Goal: Information Seeking & Learning: Learn about a topic

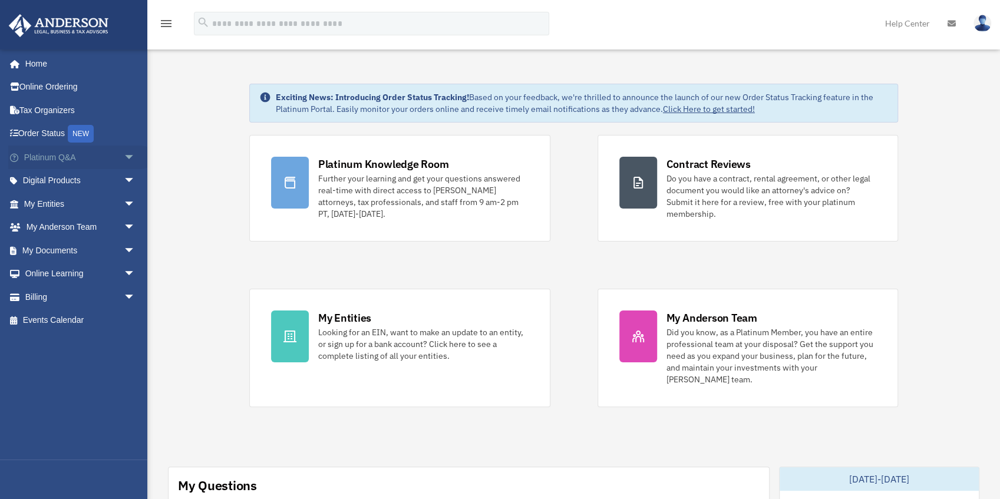
click at [61, 156] on link "Platinum Q&A arrow_drop_down" at bounding box center [80, 157] width 145 height 24
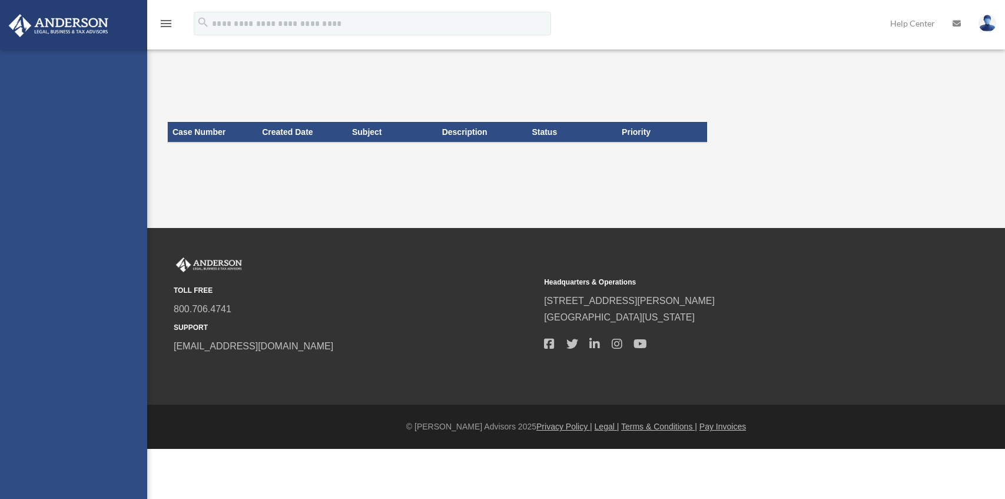
click at [123, 157] on div "maryjfitz@proton.me Sign Out maryjfitz@proton.me Home Online Ordering Tax Organ…" at bounding box center [73, 298] width 147 height 499
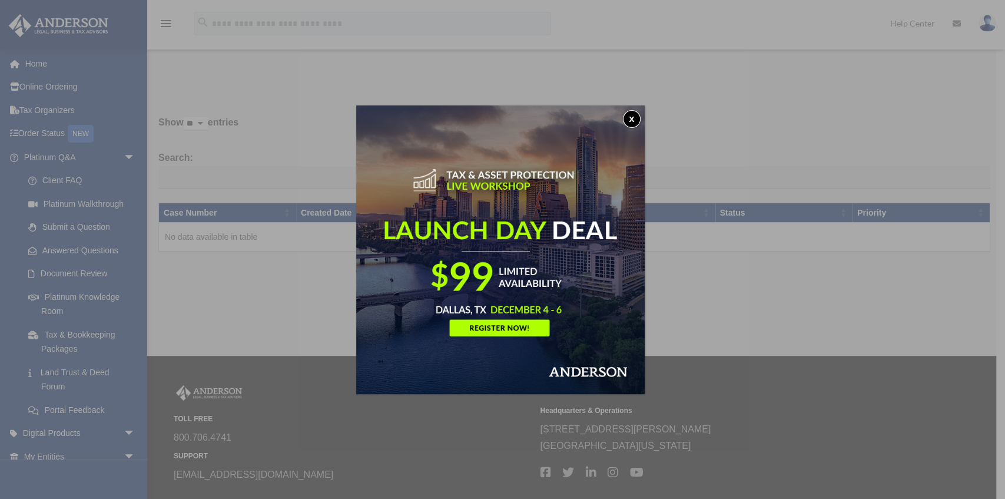
click at [633, 118] on button "x" at bounding box center [632, 119] width 18 height 18
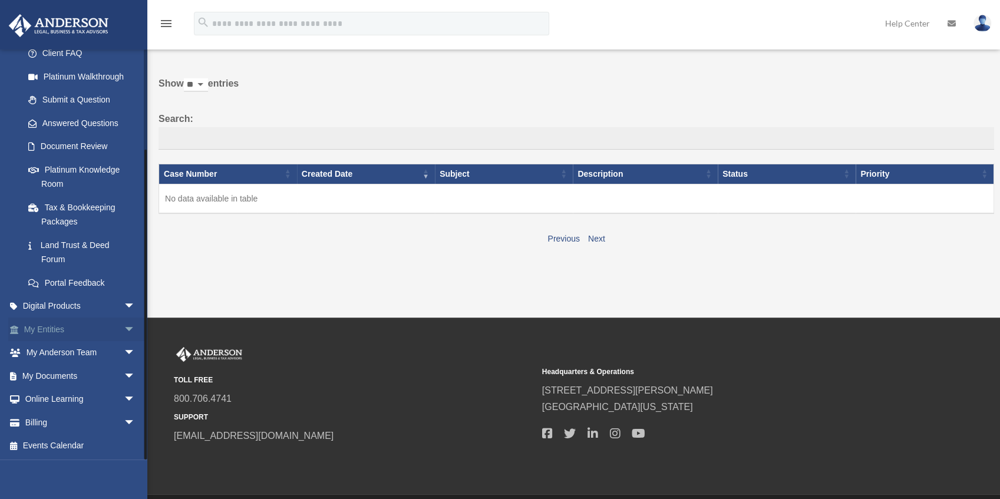
scroll to position [77, 0]
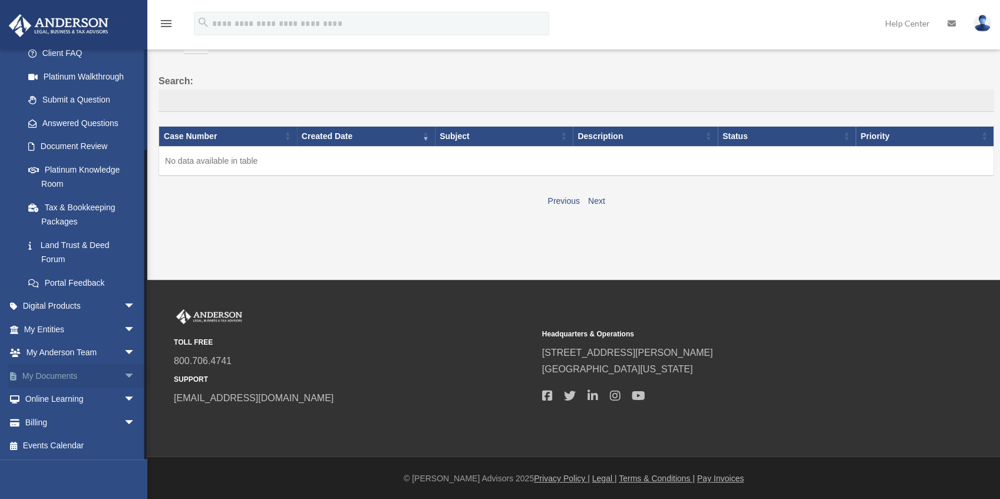
click at [124, 371] on span "arrow_drop_down" at bounding box center [136, 376] width 24 height 24
click at [48, 395] on link "Box" at bounding box center [84, 400] width 137 height 24
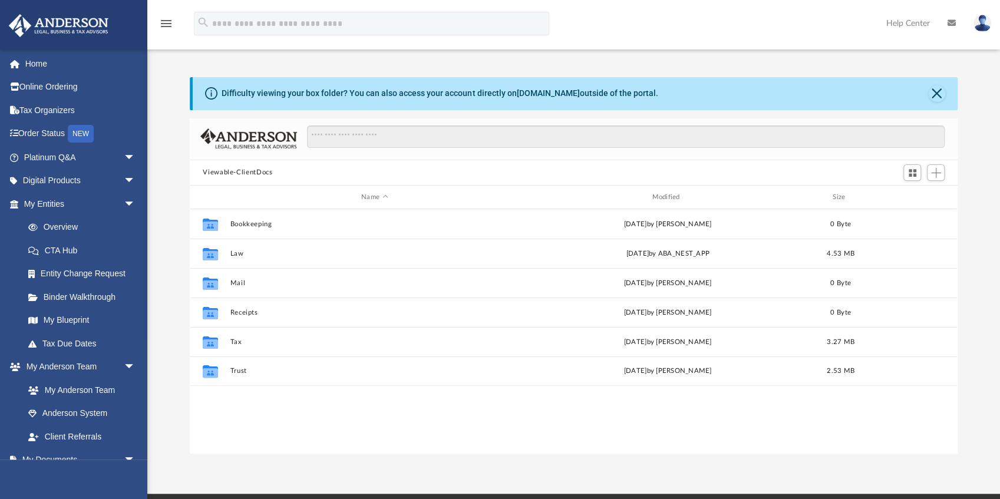
scroll to position [262, 761]
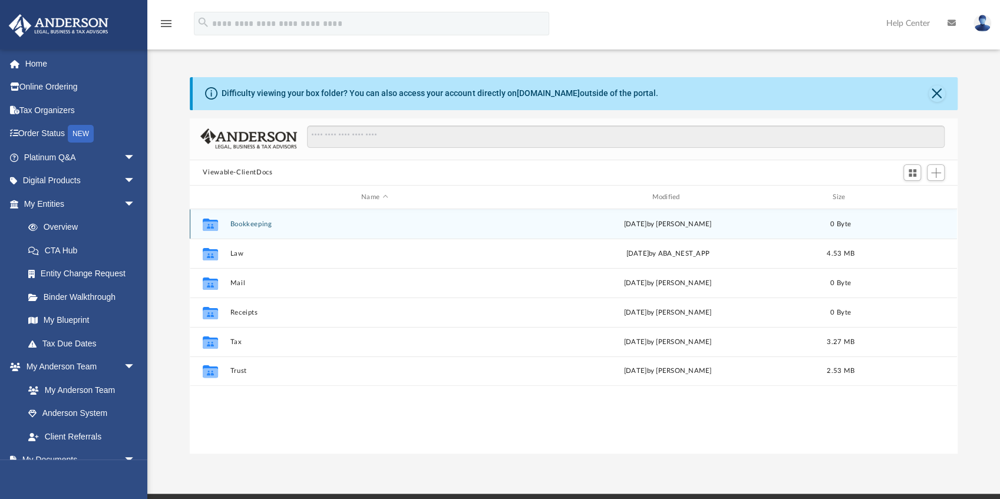
click at [252, 223] on button "Bookkeeping" at bounding box center [374, 224] width 288 height 8
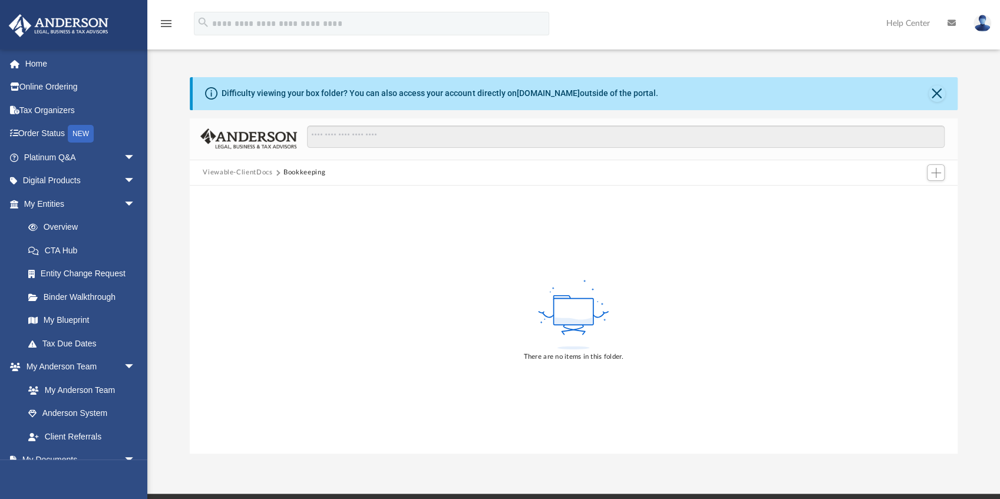
click at [258, 171] on button "Viewable-ClientDocs" at bounding box center [238, 172] width 70 height 11
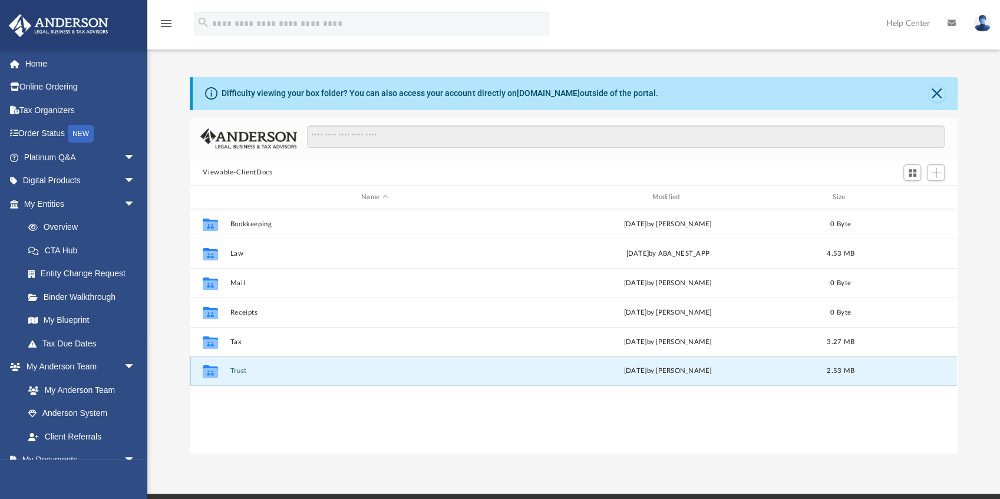
click at [238, 372] on button "Trust" at bounding box center [374, 372] width 288 height 8
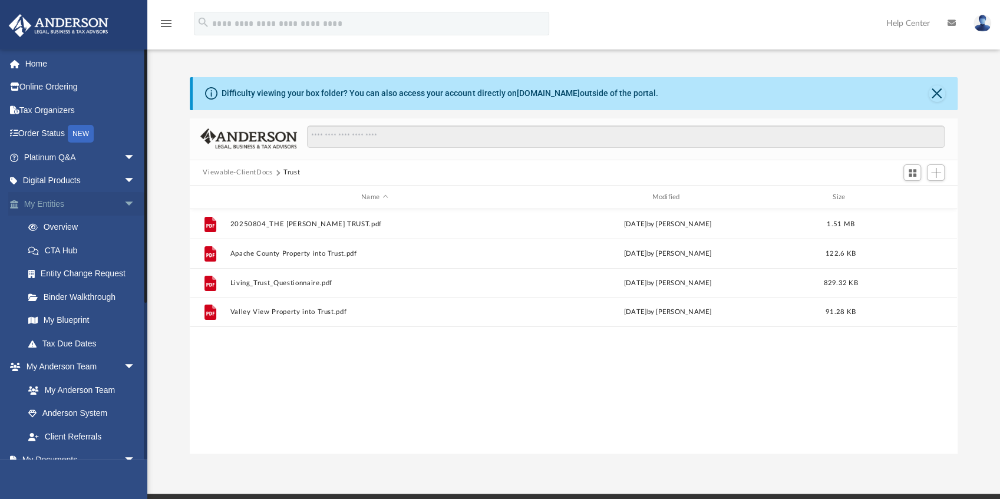
click at [126, 204] on span "arrow_drop_down" at bounding box center [136, 204] width 24 height 24
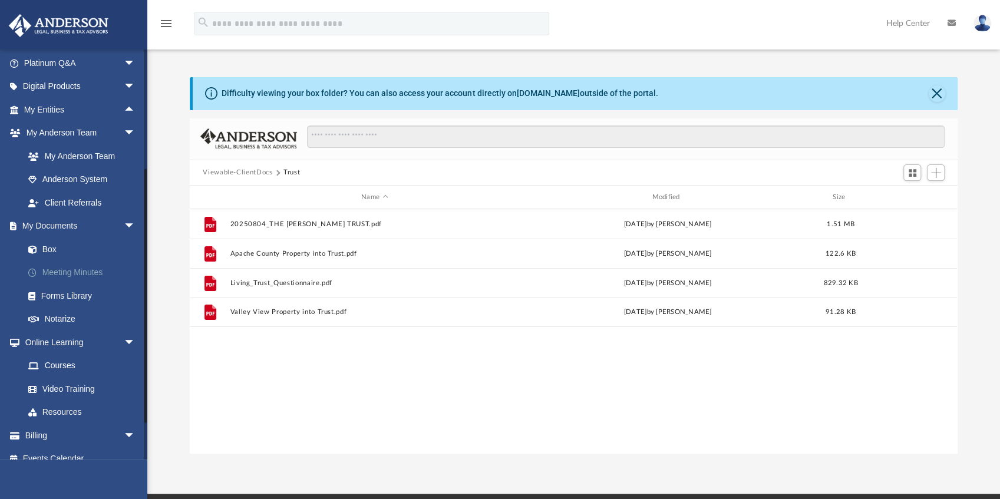
scroll to position [107, 0]
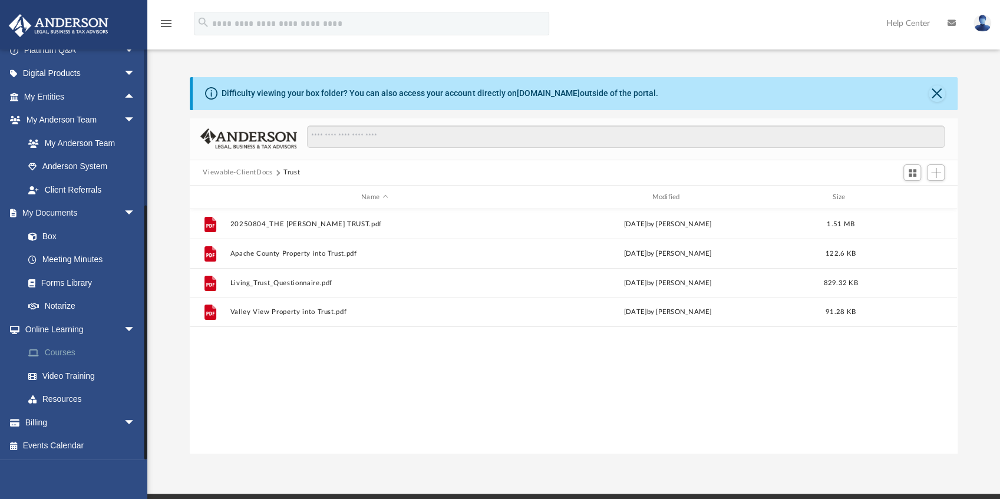
click at [64, 350] on link "Courses" at bounding box center [84, 353] width 137 height 24
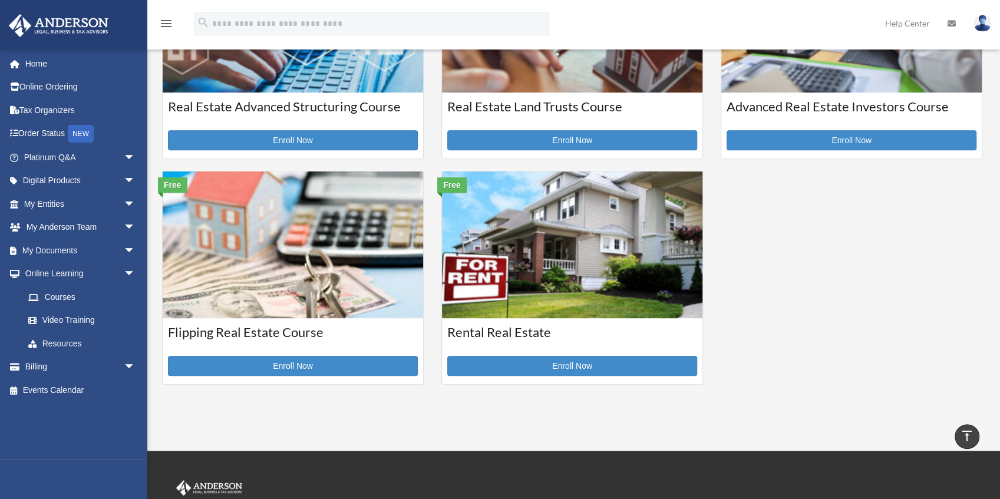
scroll to position [525, 0]
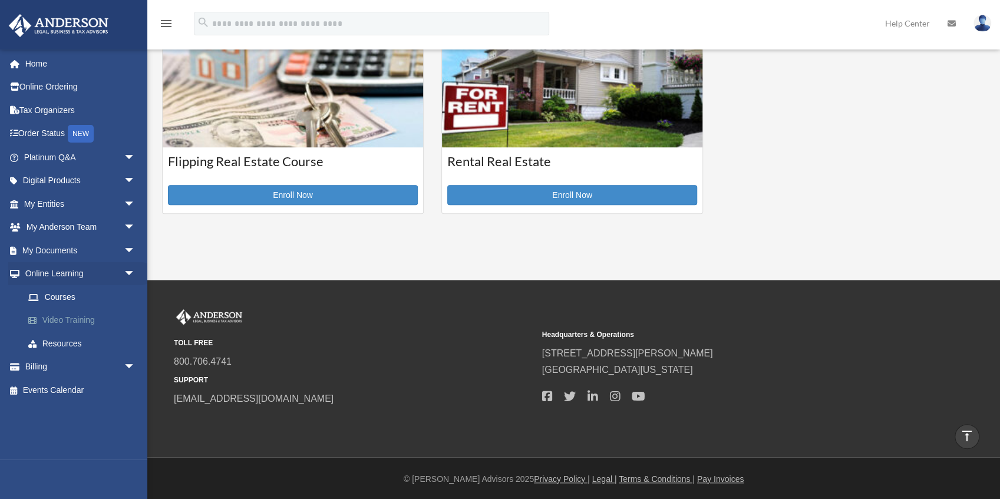
click at [58, 320] on link "Video Training" at bounding box center [84, 321] width 137 height 24
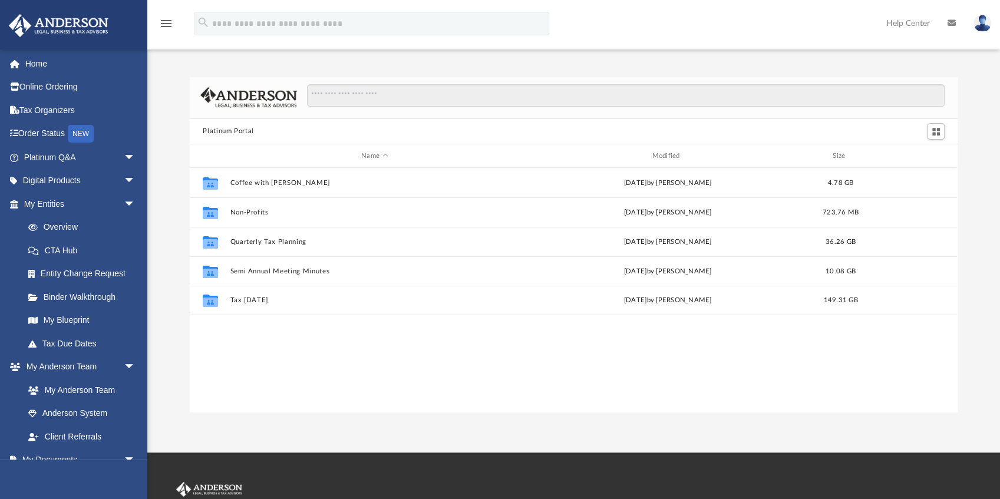
scroll to position [262, 761]
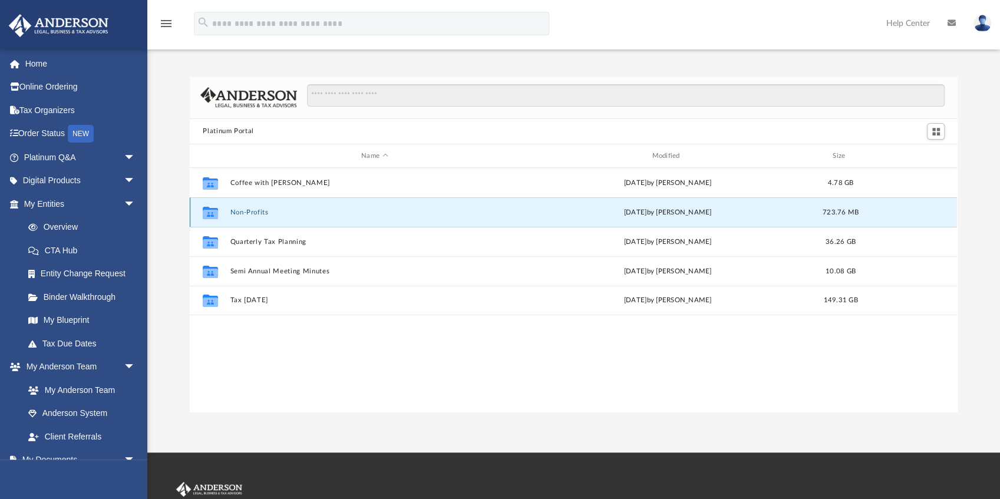
click at [240, 210] on button "Non-Profits" at bounding box center [374, 213] width 288 height 8
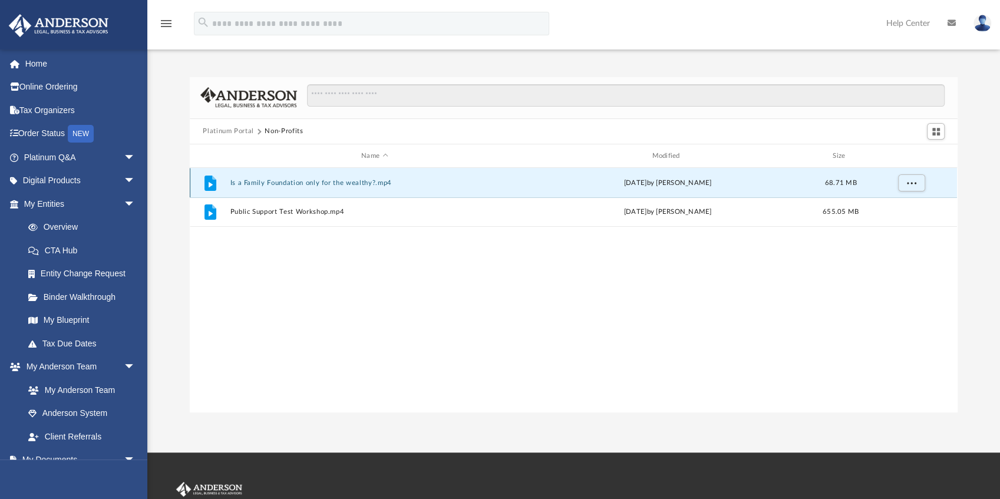
click at [252, 182] on button "Is a Family Foundation only for the wealthy?.mp4" at bounding box center [374, 183] width 288 height 8
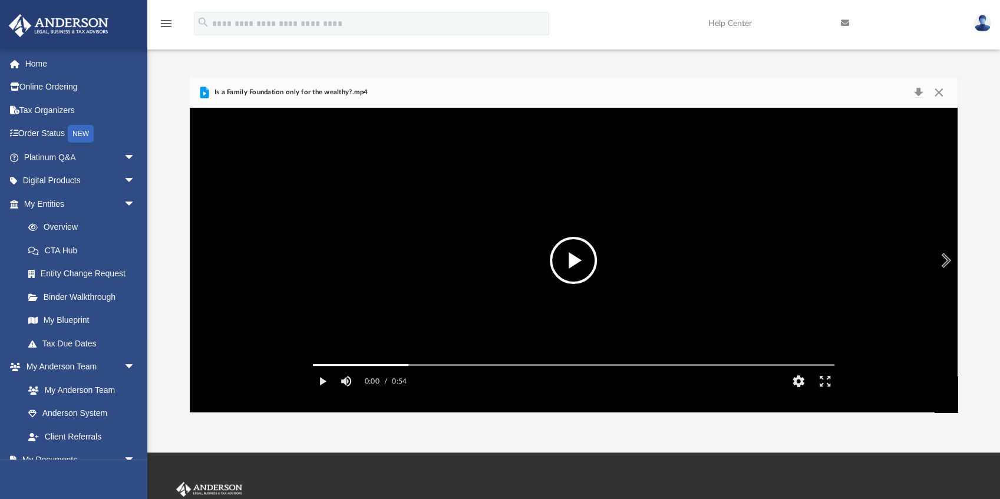
click at [584, 257] on button "File preview" at bounding box center [573, 260] width 47 height 47
click at [947, 262] on button "Preview" at bounding box center [944, 260] width 26 height 33
click at [577, 263] on button "File preview" at bounding box center [573, 260] width 47 height 47
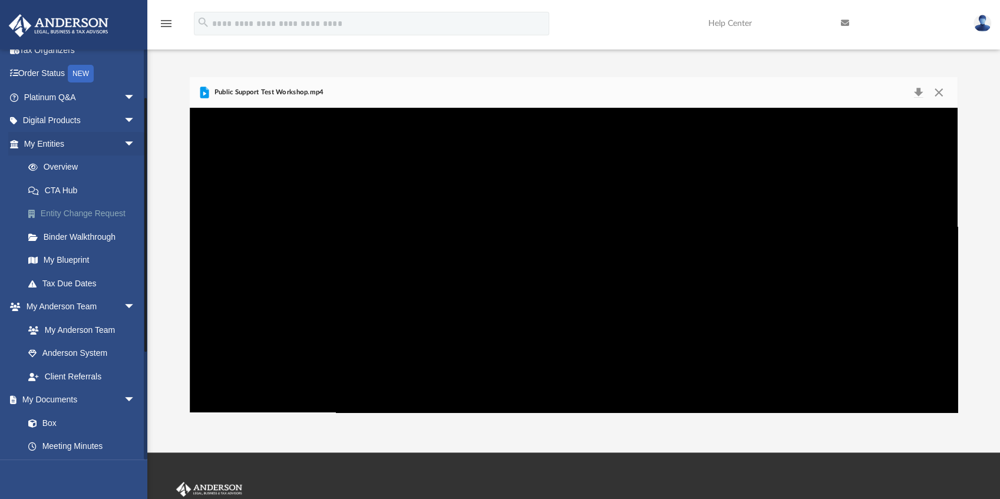
scroll to position [78, 0]
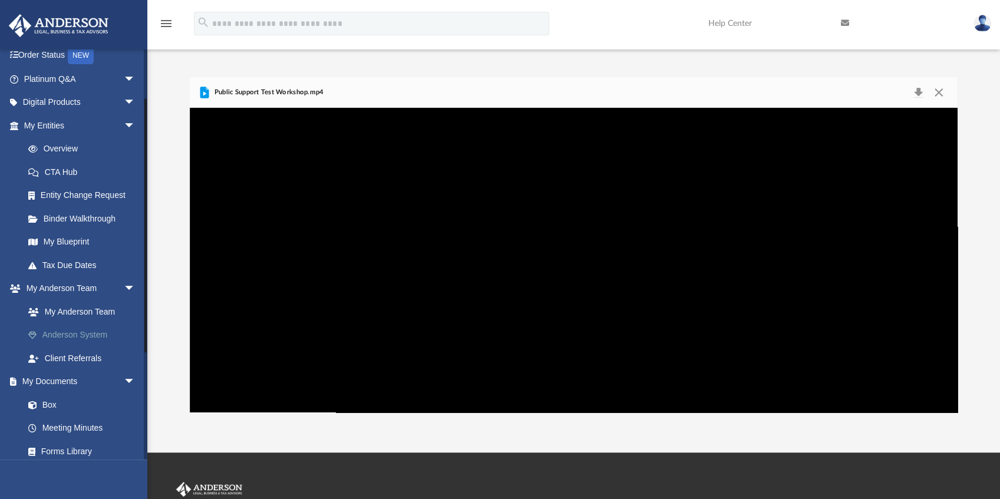
click at [77, 333] on link "Anderson System" at bounding box center [84, 335] width 137 height 24
drag, startPoint x: 77, startPoint y: 333, endPoint x: 69, endPoint y: 333, distance: 7.7
click at [70, 333] on link "Anderson System" at bounding box center [84, 335] width 137 height 24
click at [56, 326] on link "Anderson System" at bounding box center [84, 335] width 137 height 24
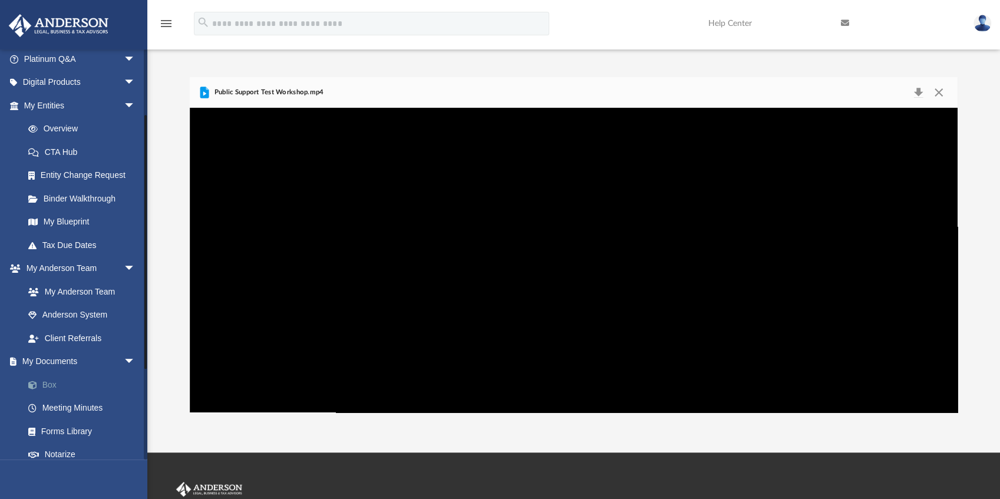
scroll to position [118, 0]
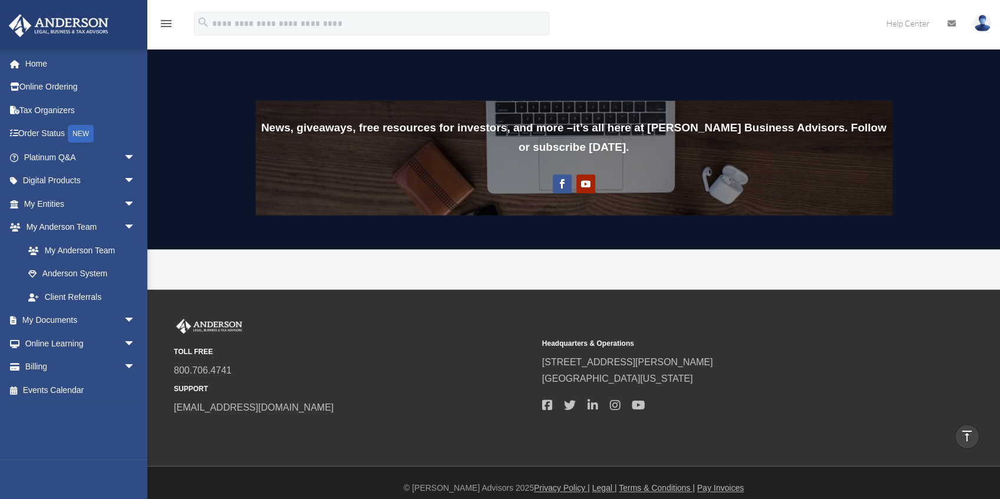
scroll to position [906, 0]
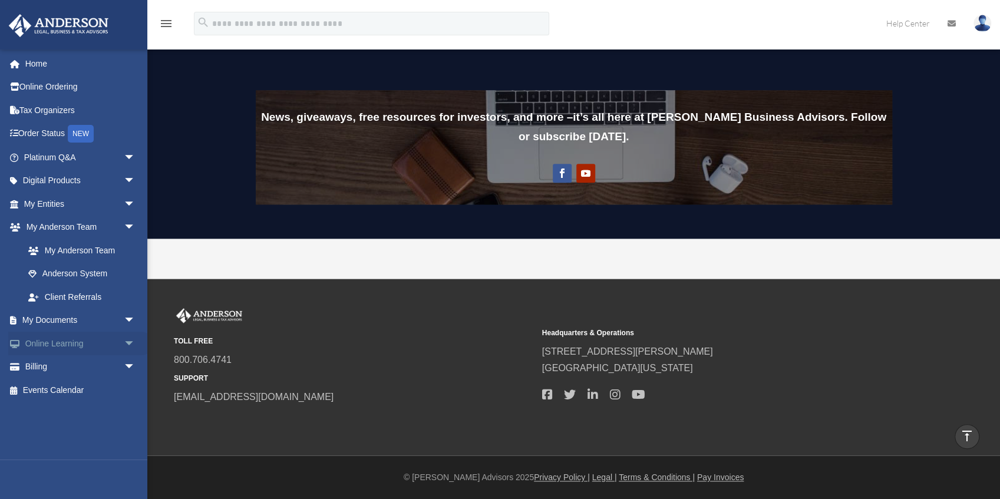
click at [85, 343] on link "Online Learning arrow_drop_down" at bounding box center [80, 344] width 145 height 24
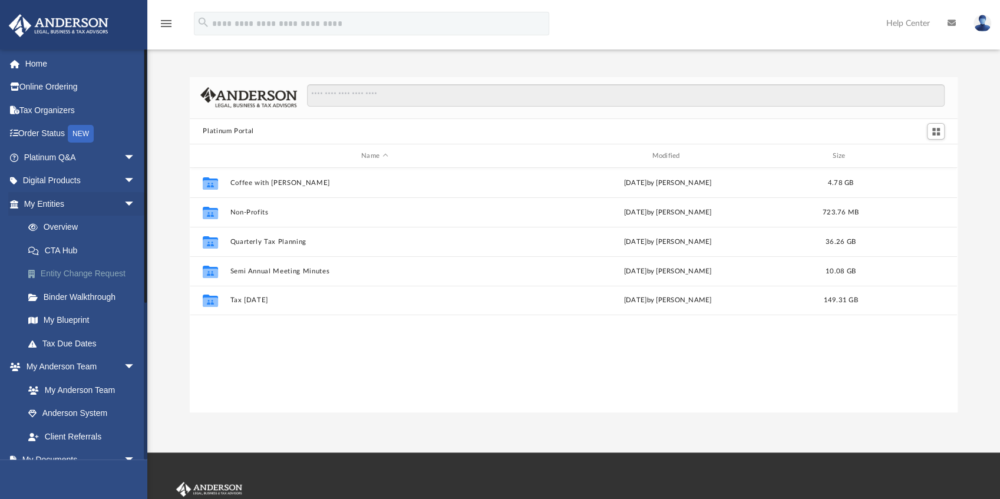
scroll to position [262, 761]
click at [233, 129] on button "Platinum Portal" at bounding box center [228, 131] width 51 height 11
click at [54, 158] on link "Platinum Q&A arrow_drop_down" at bounding box center [80, 157] width 145 height 24
click at [124, 155] on span "arrow_drop_down" at bounding box center [136, 157] width 24 height 24
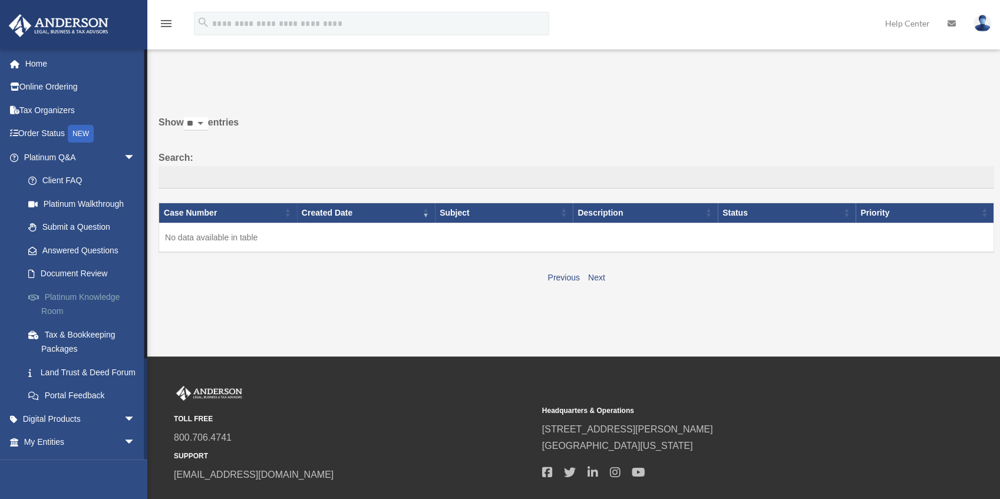
click at [87, 295] on link "Platinum Knowledge Room" at bounding box center [84, 304] width 137 height 38
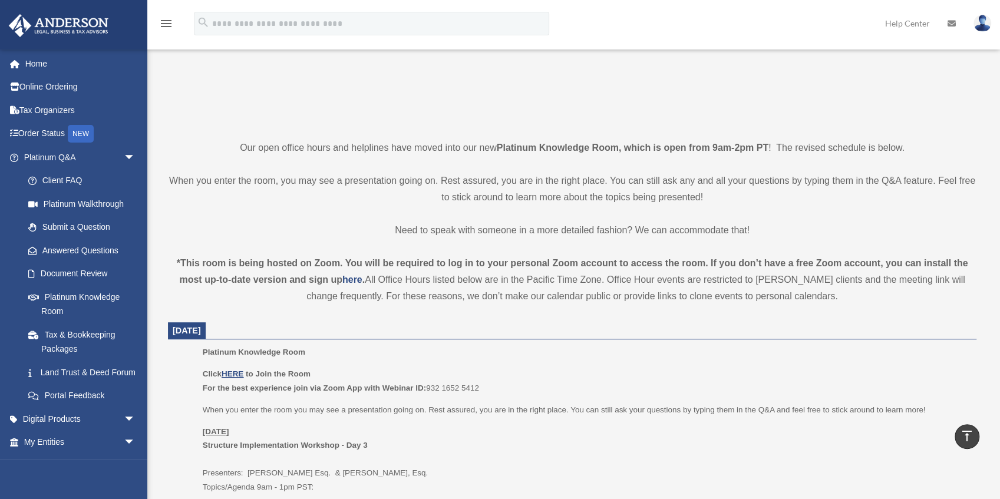
scroll to position [236, 0]
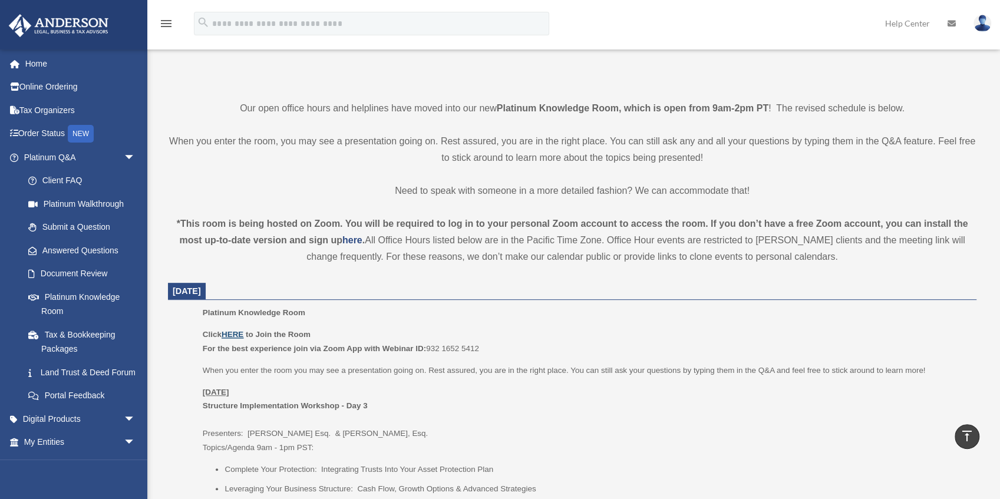
click at [236, 332] on u "HERE" at bounding box center [232, 334] width 22 height 9
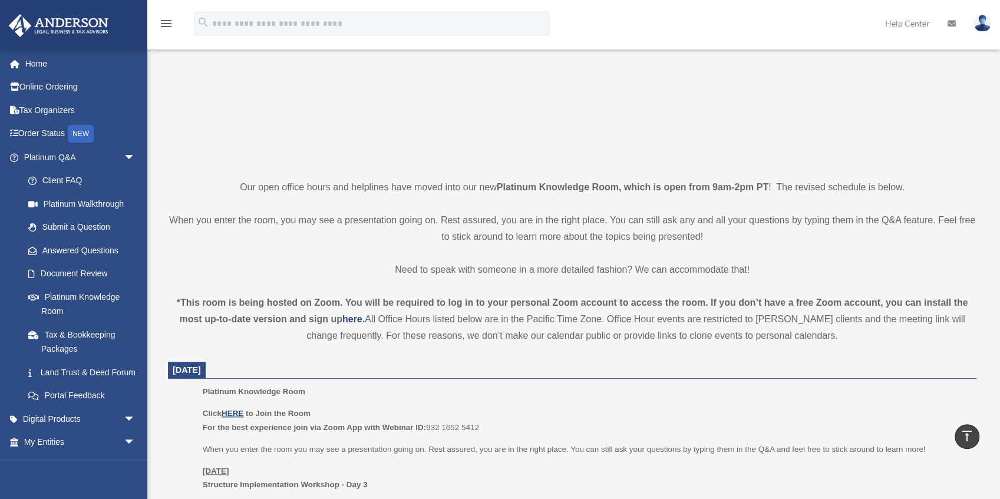
scroll to position [0, 0]
